Goal: Purchase product/service

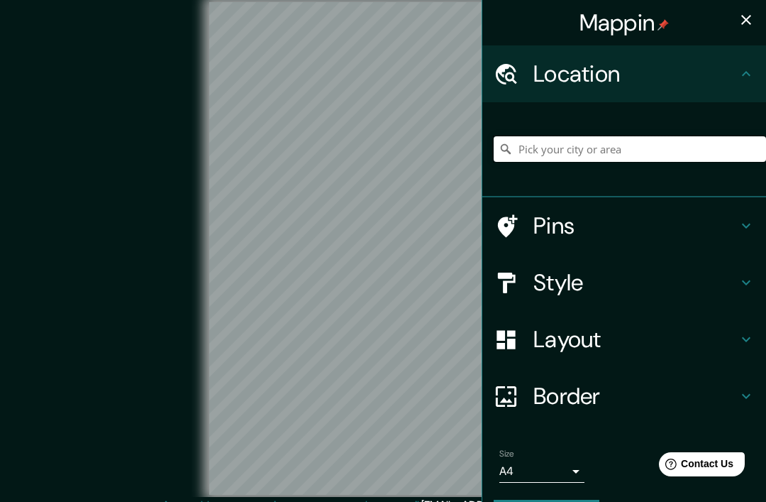
click at [527, 148] on input "Pick your city or area" at bounding box center [630, 149] width 272 height 26
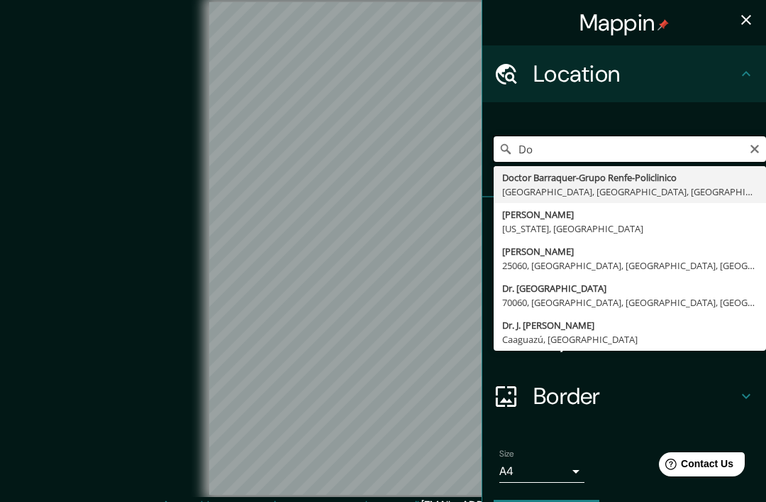
type input "D"
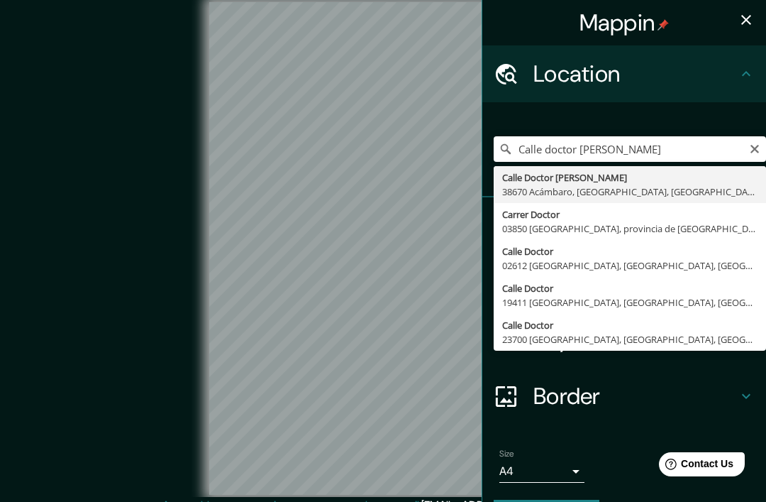
type input "[STREET_ADDRESS][PERSON_NAME]"
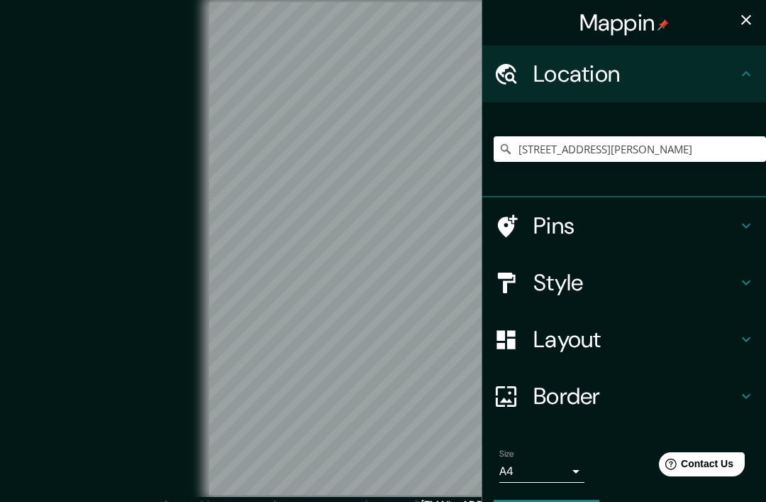
click at [624, 289] on h4 "Style" at bounding box center [635, 282] width 204 height 28
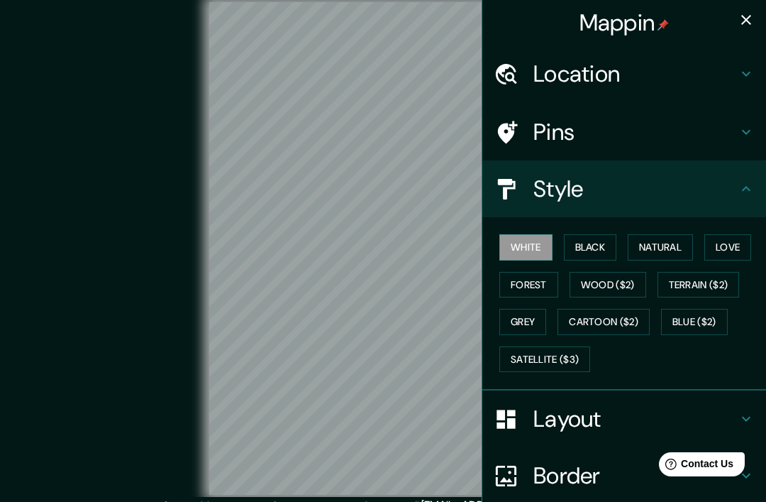
click at [599, 245] on button "Black" at bounding box center [590, 247] width 53 height 26
click at [658, 253] on button "Natural" at bounding box center [660, 247] width 65 height 26
click at [738, 250] on button "Love" at bounding box center [727, 247] width 47 height 26
click at [549, 275] on button "Forest" at bounding box center [528, 285] width 59 height 26
click at [736, 13] on button "button" at bounding box center [746, 20] width 28 height 28
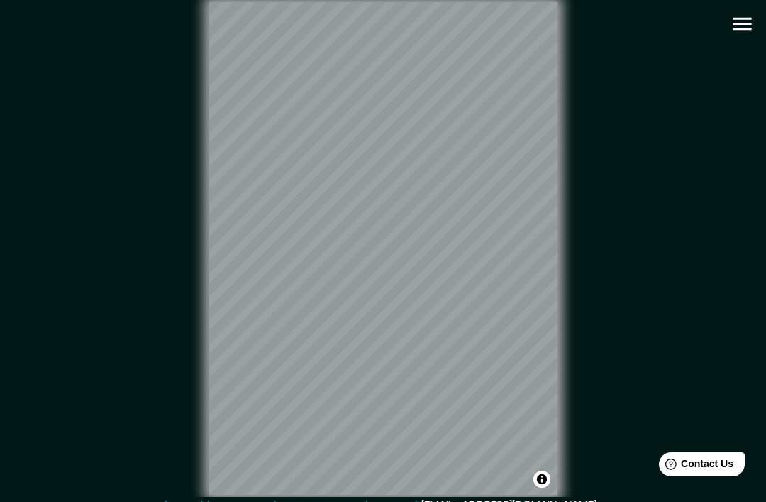
click at [729, 21] on button "button" at bounding box center [742, 24] width 36 height 36
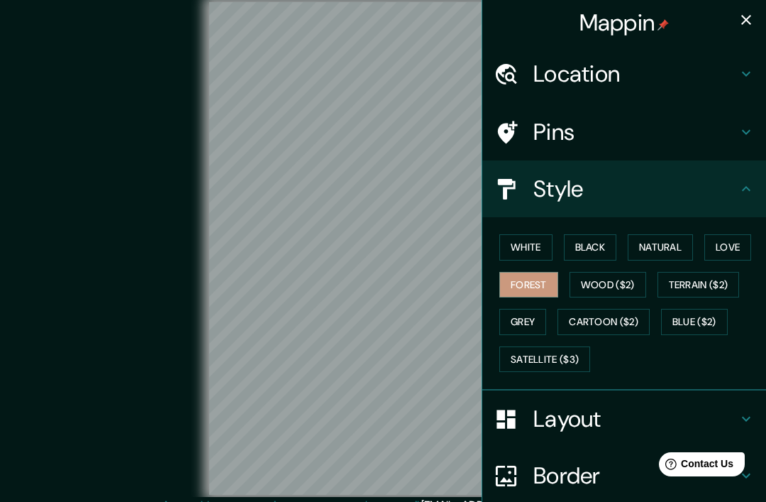
click at [596, 135] on h4 "Pins" at bounding box center [635, 132] width 204 height 28
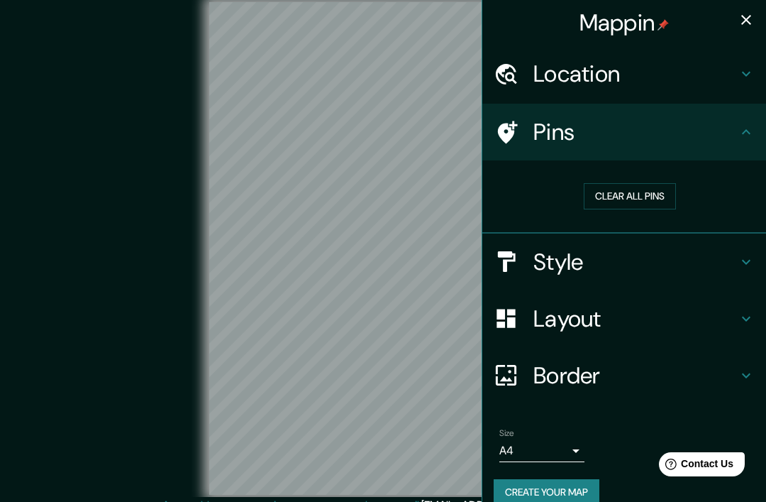
click at [602, 126] on h4 "Pins" at bounding box center [635, 132] width 204 height 28
click at [563, 131] on h4 "Pins" at bounding box center [635, 132] width 204 height 28
click at [559, 321] on h4 "Layout" at bounding box center [635, 318] width 204 height 28
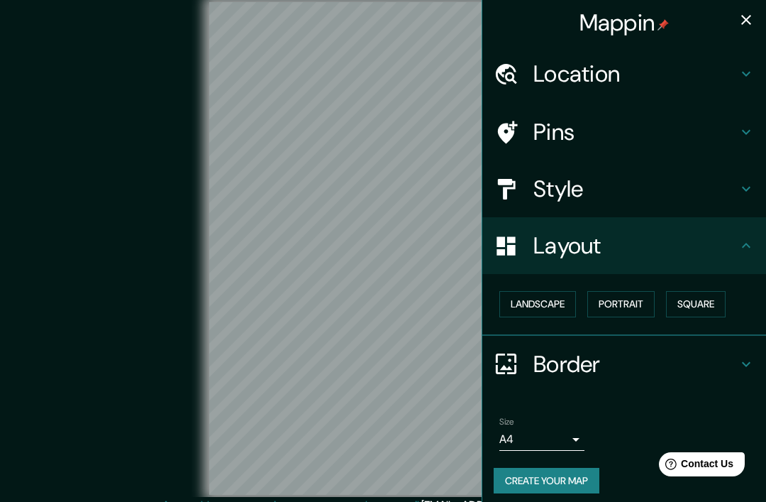
click at [549, 297] on button "Landscape" at bounding box center [537, 304] width 77 height 26
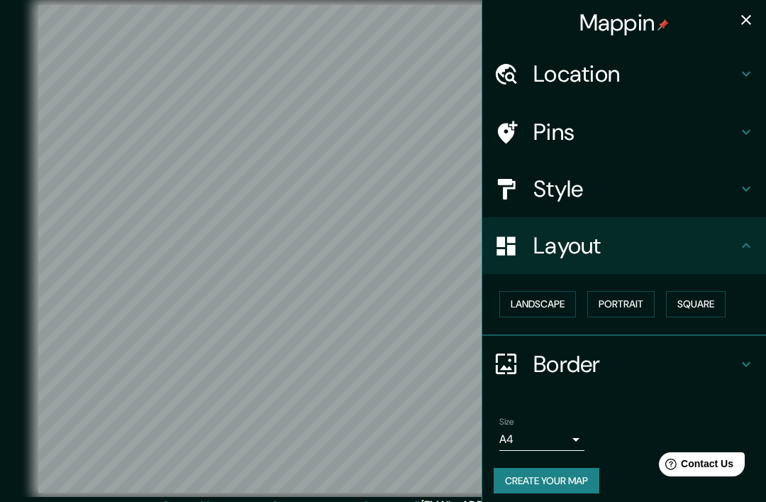
click at [735, 21] on button "button" at bounding box center [746, 20] width 28 height 28
